Goal: Task Accomplishment & Management: Use online tool/utility

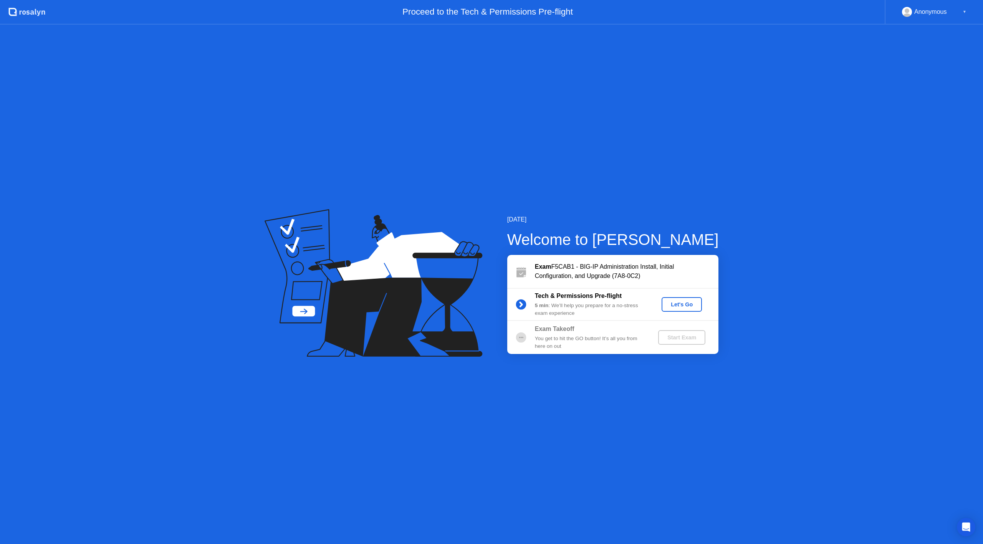
click at [681, 303] on div "Let's Go" at bounding box center [682, 304] width 34 height 6
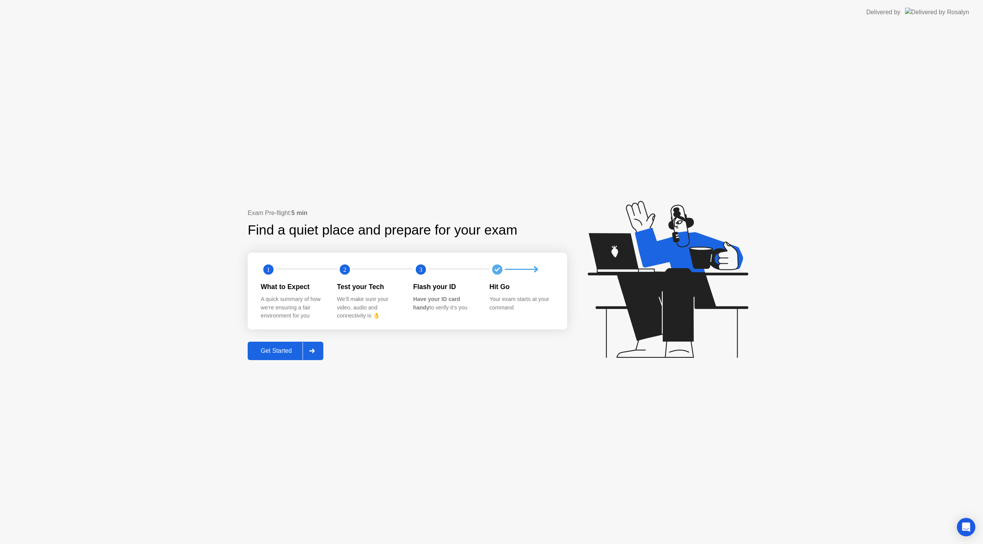
click at [314, 350] on icon at bounding box center [311, 351] width 5 height 5
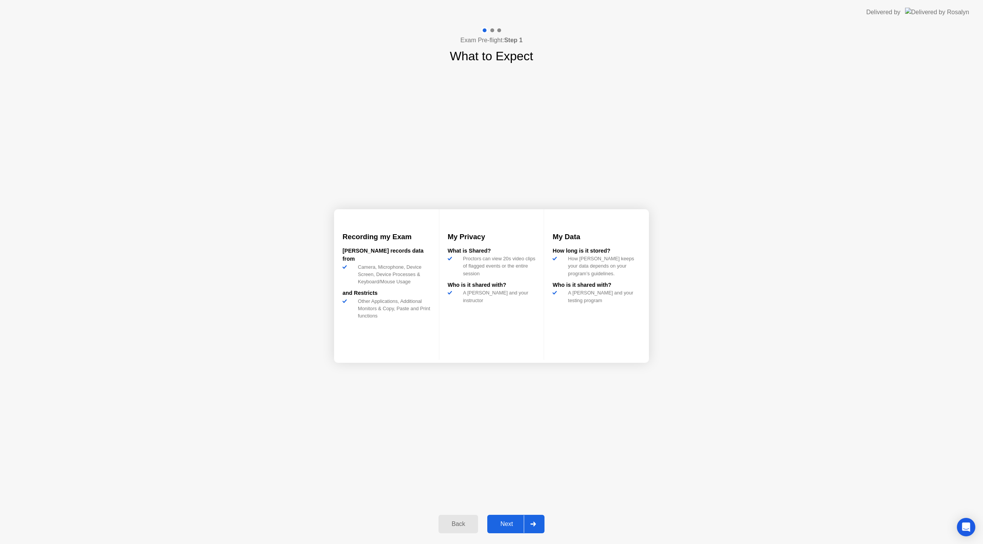
click at [537, 521] on div at bounding box center [533, 524] width 18 height 18
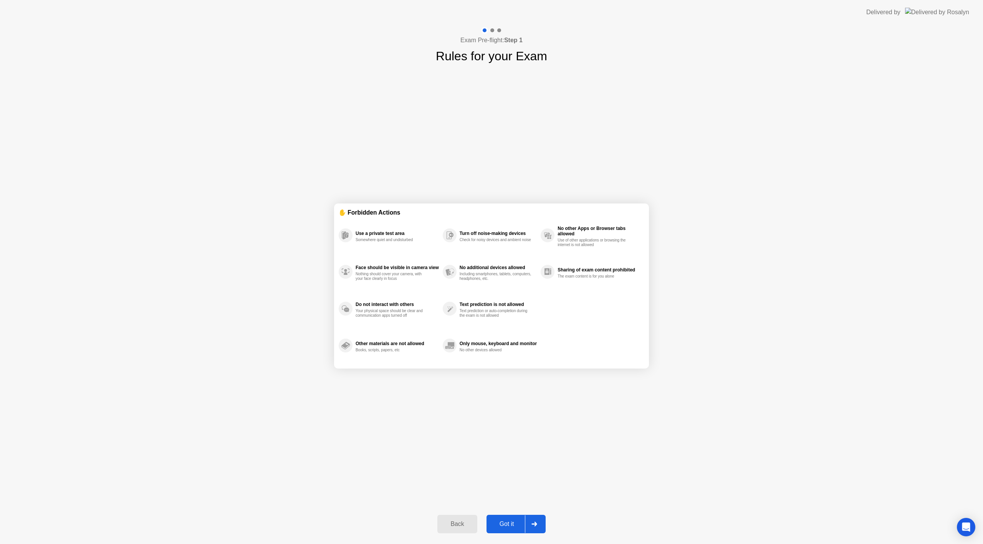
click at [534, 521] on div at bounding box center [534, 524] width 18 height 18
select select "**********"
select select "*******"
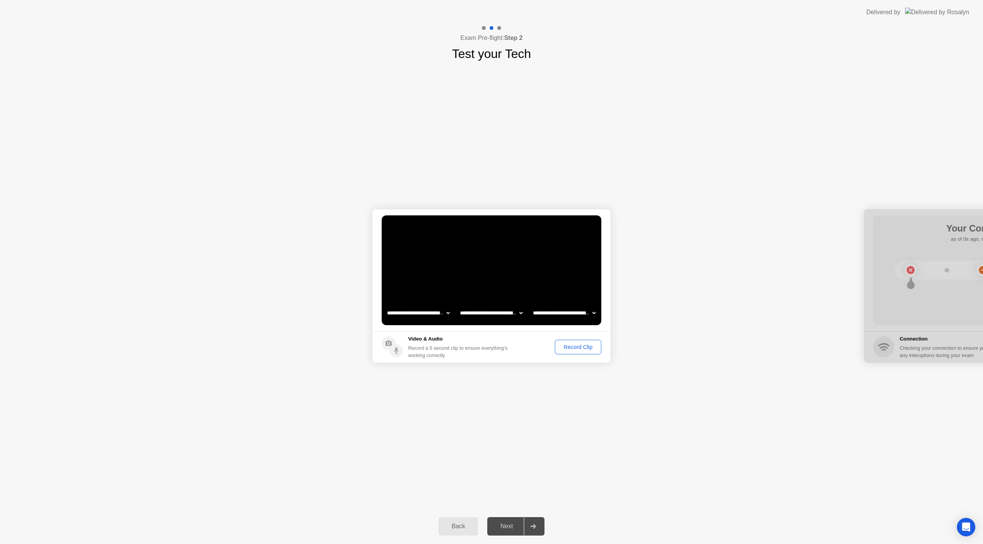
drag, startPoint x: 919, startPoint y: 234, endPoint x: 824, endPoint y: 242, distance: 95.2
click at [576, 347] on div "Record Clip" at bounding box center [577, 347] width 41 height 6
click at [539, 345] on div "Replay Clip" at bounding box center [536, 347] width 50 height 6
click at [534, 526] on icon at bounding box center [532, 526] width 5 height 5
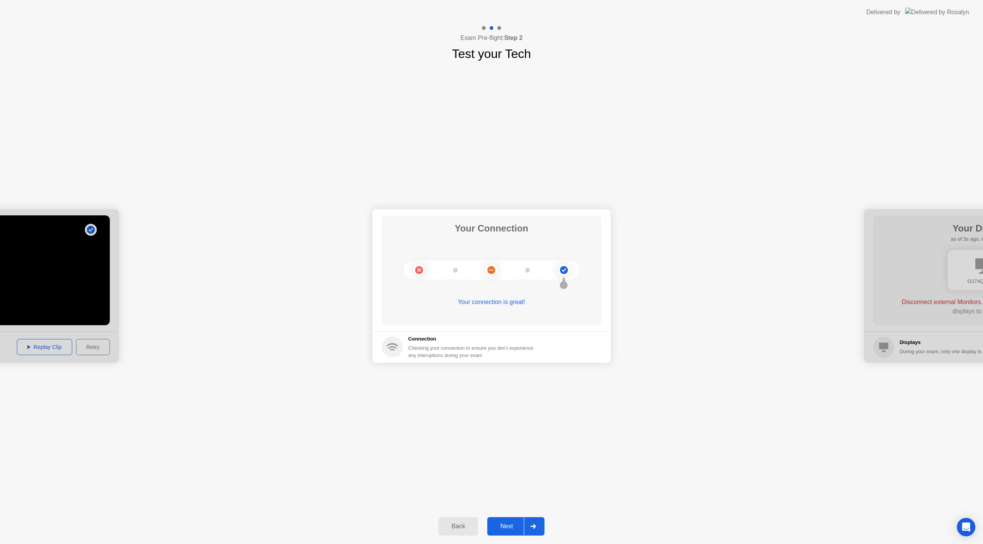
click at [534, 527] on icon at bounding box center [532, 526] width 5 height 5
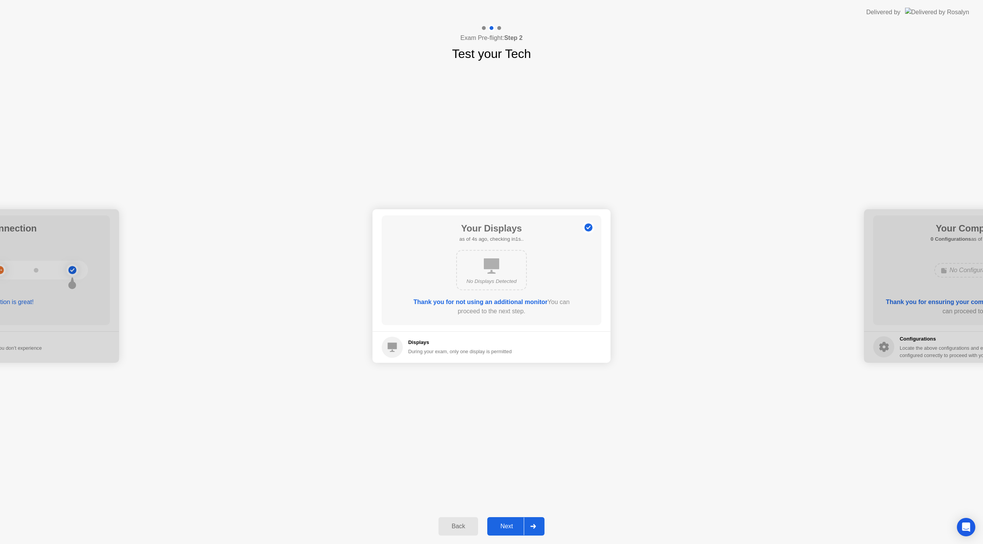
click at [531, 529] on div at bounding box center [533, 527] width 18 height 18
click at [536, 525] on icon at bounding box center [533, 526] width 6 height 5
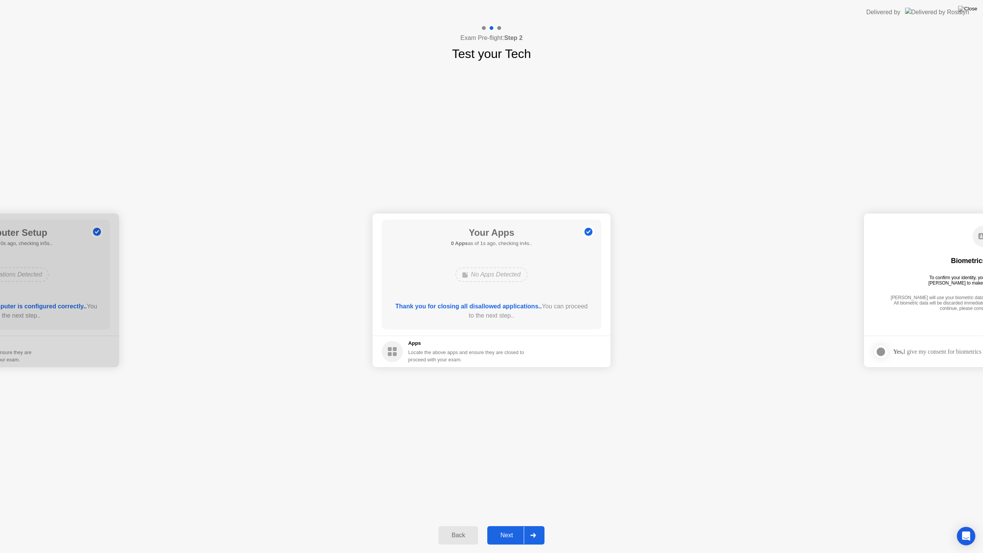
click at [539, 534] on div at bounding box center [533, 535] width 18 height 18
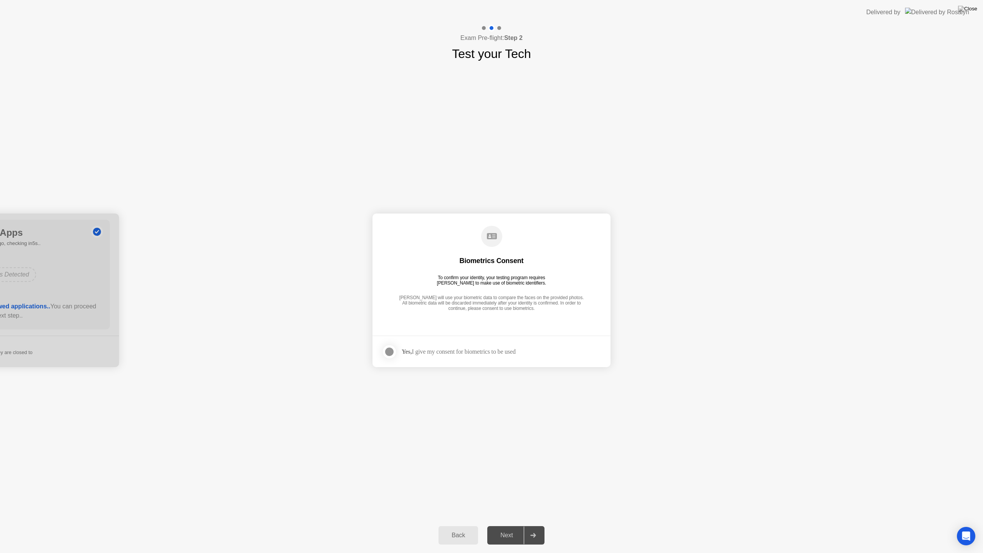
click at [390, 354] on div at bounding box center [389, 351] width 9 height 9
click at [538, 533] on div at bounding box center [533, 535] width 18 height 18
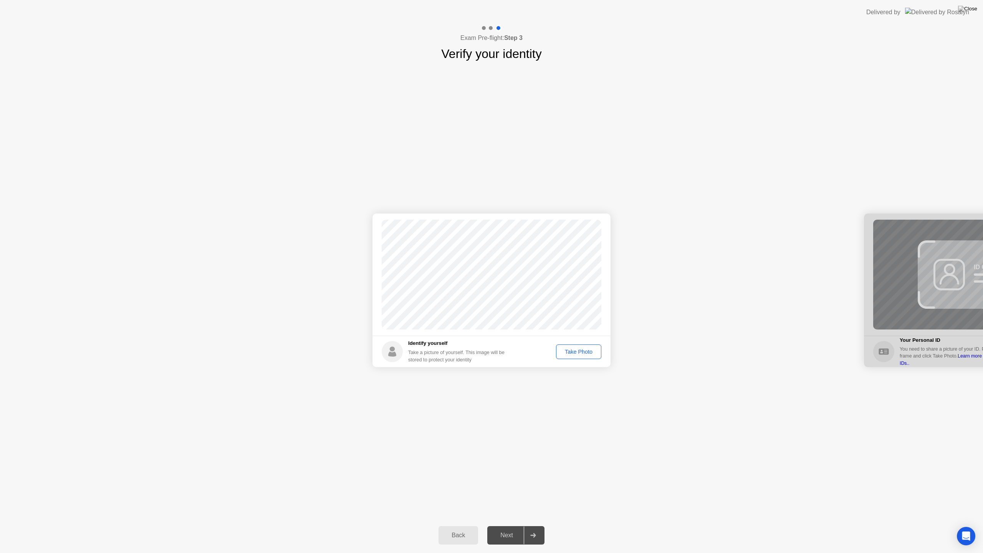
click at [572, 350] on div "Take Photo" at bounding box center [579, 352] width 40 height 6
click at [587, 352] on div "Retake" at bounding box center [584, 352] width 30 height 6
click at [572, 349] on div "Take Photo" at bounding box center [579, 352] width 40 height 6
click at [534, 532] on div at bounding box center [533, 535] width 18 height 18
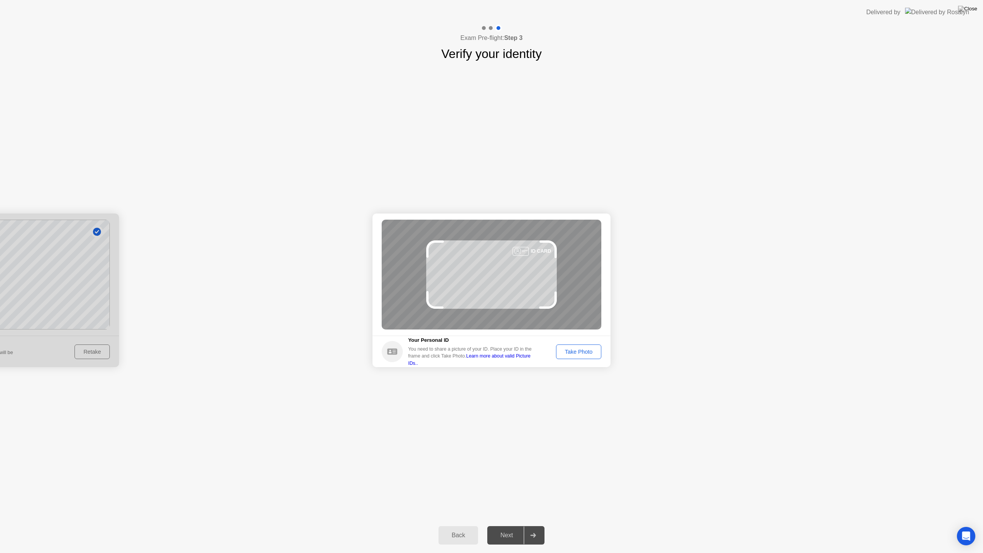
drag, startPoint x: 570, startPoint y: 350, endPoint x: 567, endPoint y: 354, distance: 5.0
click at [567, 354] on div "Take Photo" at bounding box center [579, 352] width 40 height 6
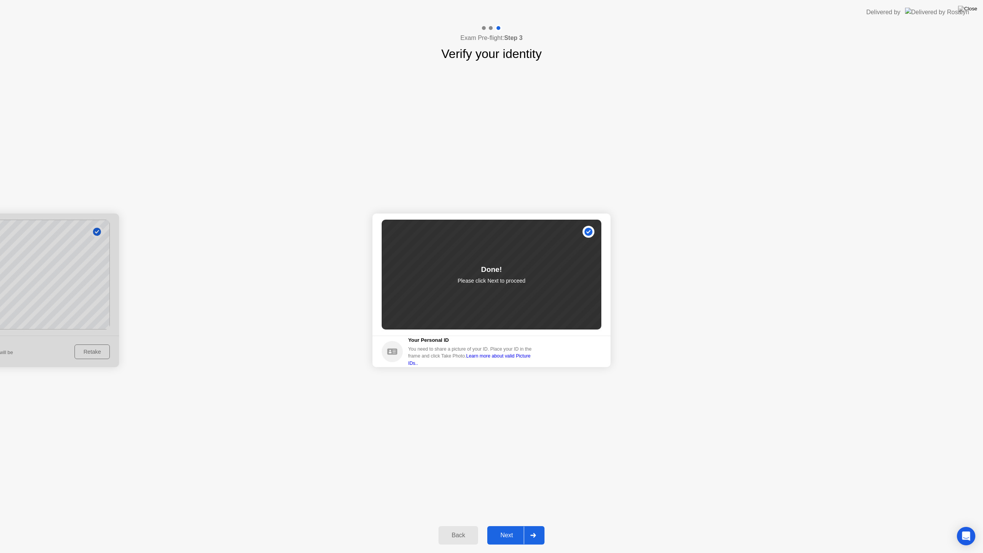
click at [533, 533] on icon at bounding box center [533, 535] width 6 height 5
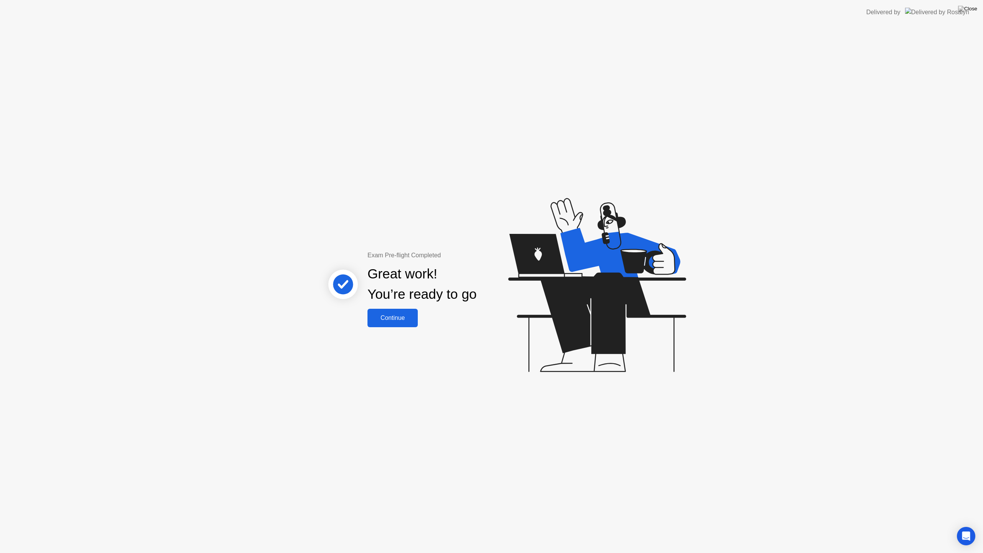
click at [387, 316] on div "Continue" at bounding box center [393, 317] width 46 height 7
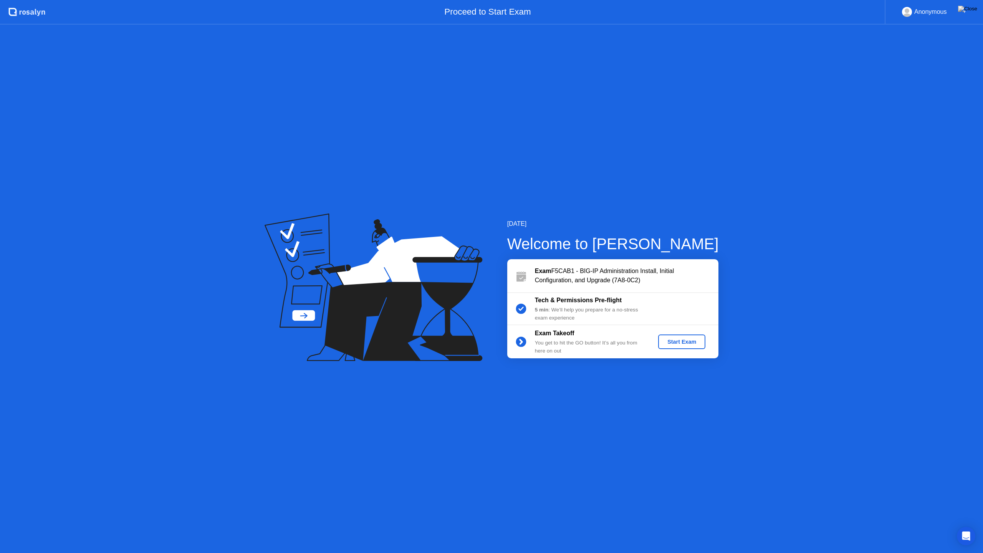
click at [685, 342] on div "Start Exam" at bounding box center [681, 342] width 41 height 6
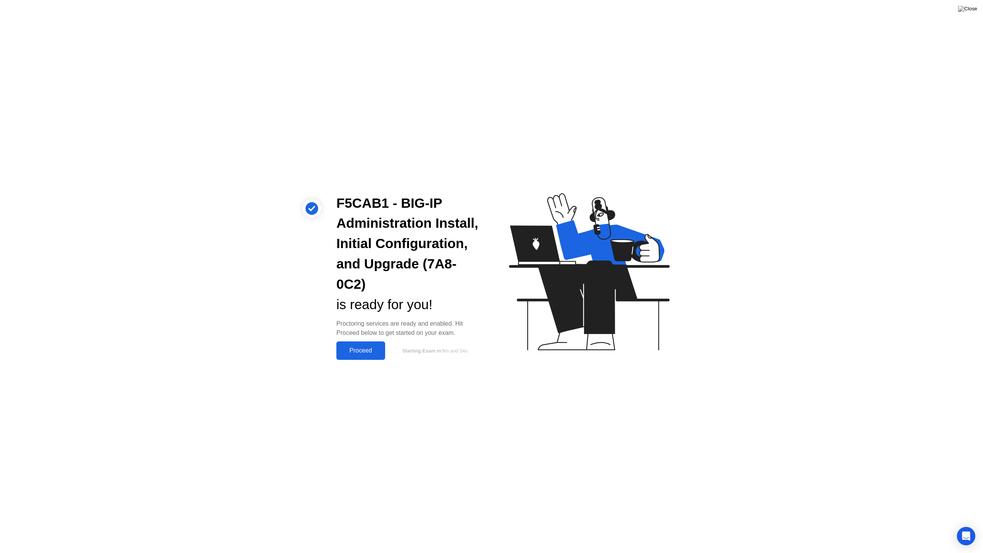
click at [361, 347] on div "Proceed" at bounding box center [361, 350] width 44 height 7
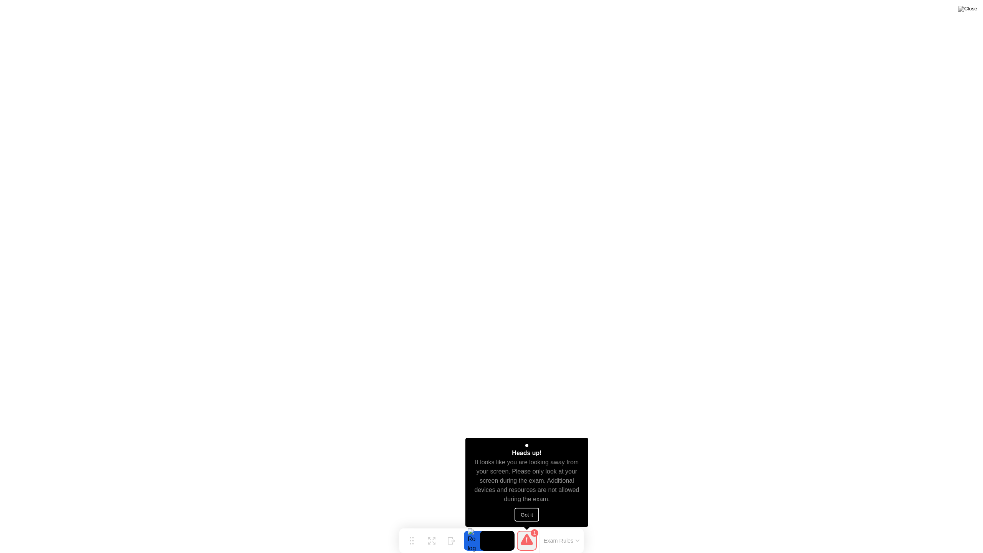
click at [523, 516] on button "Got it" at bounding box center [526, 515] width 25 height 14
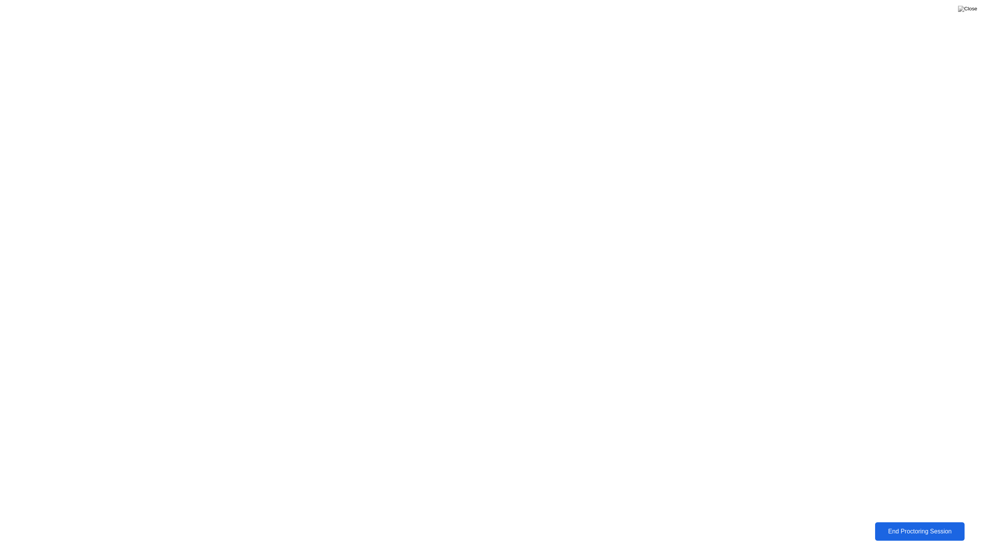
click at [918, 531] on div "End Proctoring Session" at bounding box center [919, 531] width 85 height 7
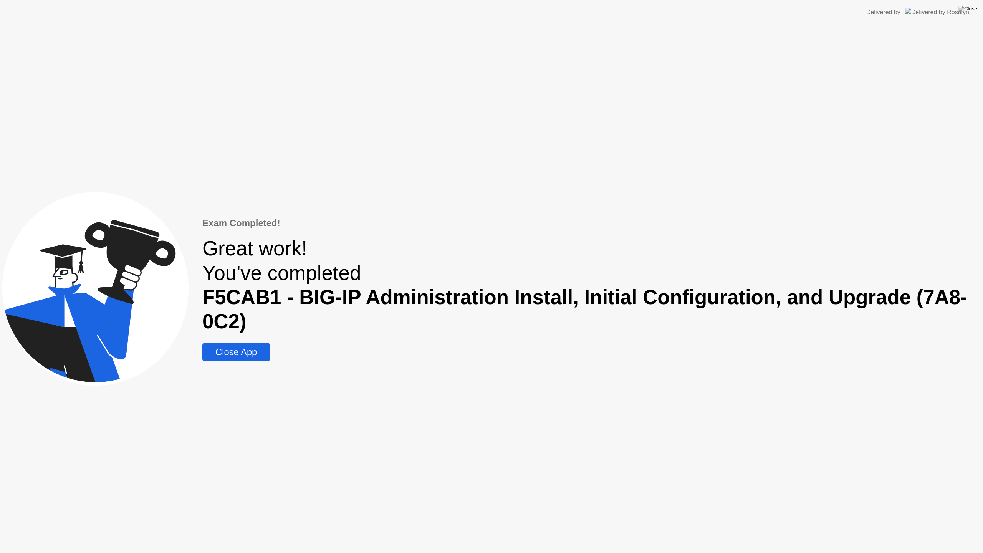
click at [236, 350] on div "Close App" at bounding box center [236, 352] width 63 height 11
